Goal: Information Seeking & Learning: Check status

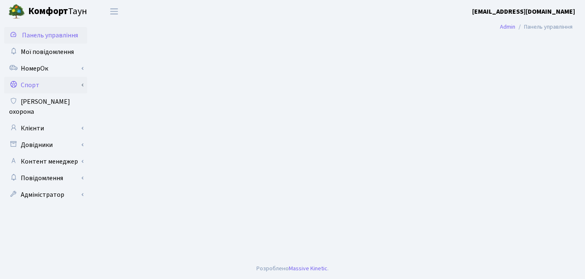
click at [34, 85] on link "Спорт" at bounding box center [45, 85] width 83 height 17
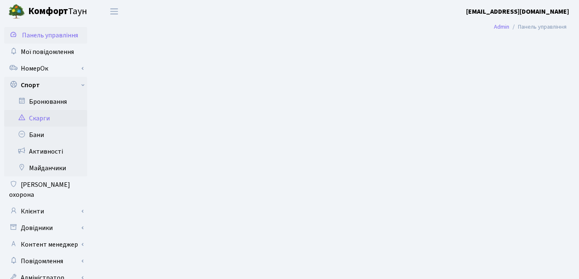
click at [40, 117] on link "Скарги" at bounding box center [45, 118] width 83 height 17
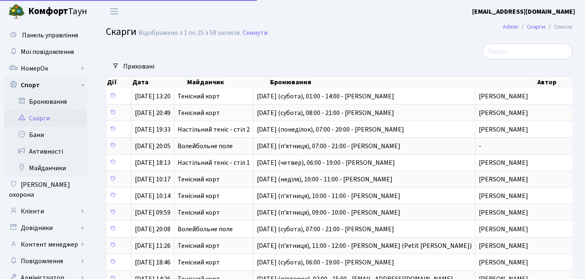
select select "25"
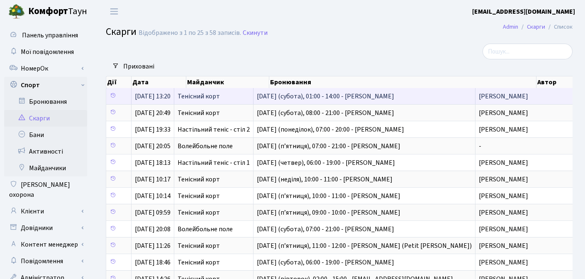
click at [199, 97] on span "Тенісний корт" at bounding box center [214, 96] width 72 height 7
click at [151, 95] on span "[DATE] 13:20" at bounding box center [153, 96] width 36 height 9
click at [441, 95] on span "[DATE] (субота), 01:00 - 14:00 - [PERSON_NAME]" at bounding box center [364, 96] width 215 height 7
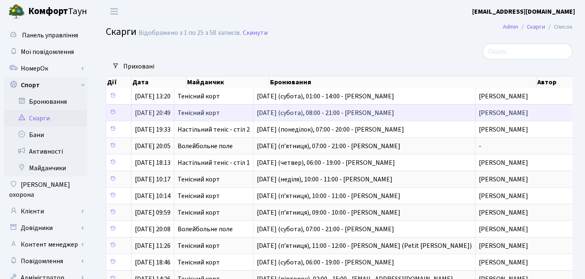
click at [282, 112] on span "[DATE] (субота), 08:00 - 21:00 - [PERSON_NAME]" at bounding box center [364, 113] width 215 height 7
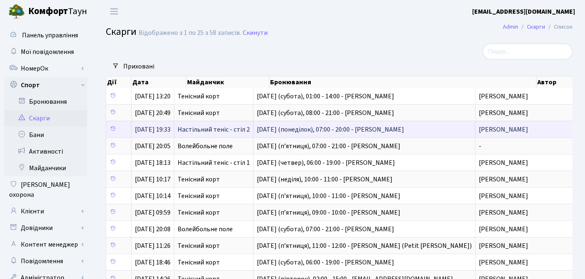
click at [288, 137] on td "[DATE] (понеділок), 07:00 - 20:00 - [PERSON_NAME]" at bounding box center [365, 129] width 222 height 17
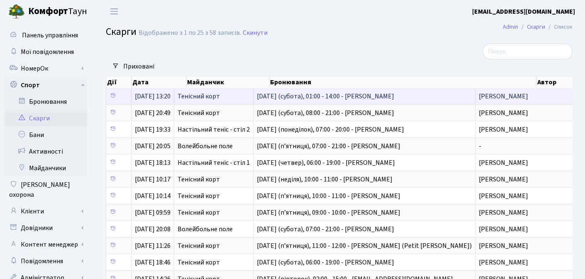
click at [286, 95] on span "[DATE] (субота), 01:00 - 14:00 - [PERSON_NAME]" at bounding box center [364, 96] width 215 height 7
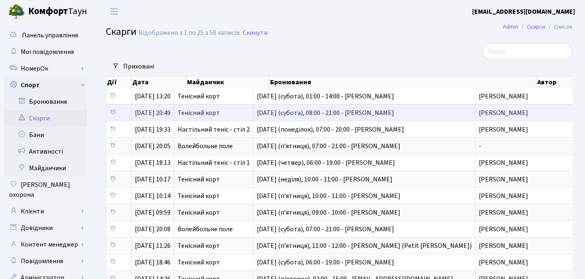
click at [285, 115] on span "[DATE] (субота), 08:00 - 21:00 - [PERSON_NAME]" at bounding box center [364, 113] width 215 height 7
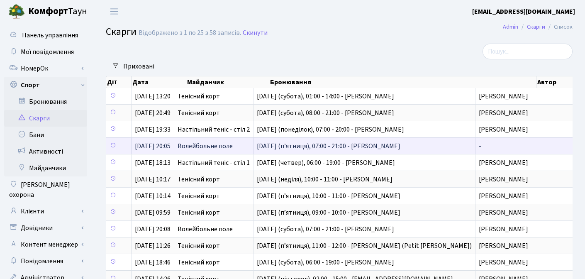
click at [286, 142] on td "[DATE] (п’ятниця), 07:00 - 21:00 - [PERSON_NAME]" at bounding box center [365, 145] width 222 height 17
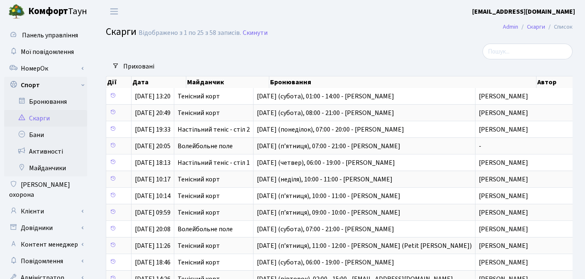
click at [545, 8] on b "[EMAIL_ADDRESS][DOMAIN_NAME]" at bounding box center [523, 11] width 103 height 9
click at [510, 47] on link "Вийти" at bounding box center [533, 45] width 83 height 13
